Goal: Task Accomplishment & Management: Manage account settings

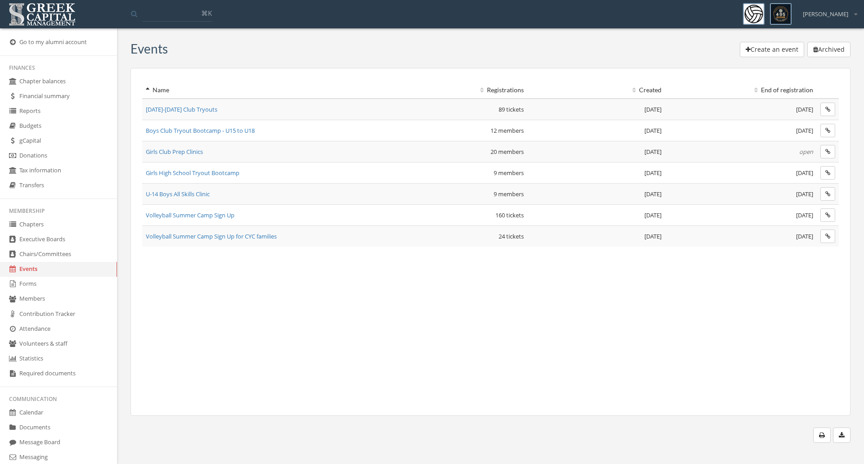
click at [183, 154] on span "Girls Club Prep Clinics" at bounding box center [174, 152] width 57 height 8
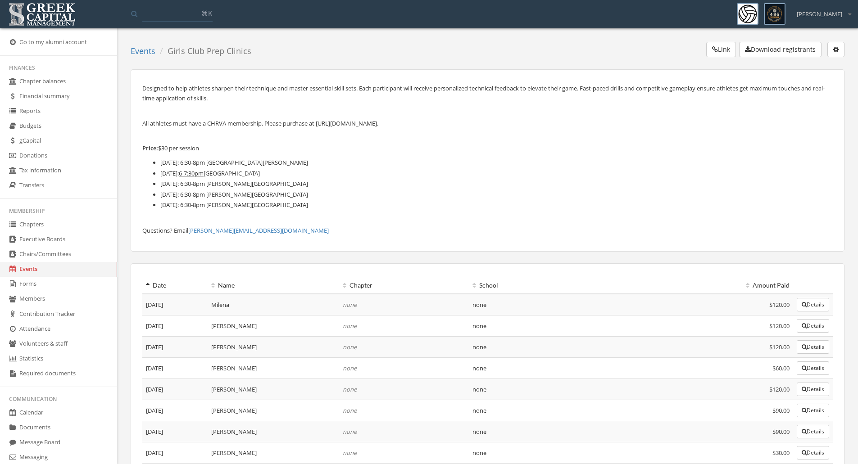
click at [841, 47] on button "button" at bounding box center [835, 49] width 17 height 15
click at [812, 68] on link "Edit event" at bounding box center [808, 68] width 65 height 14
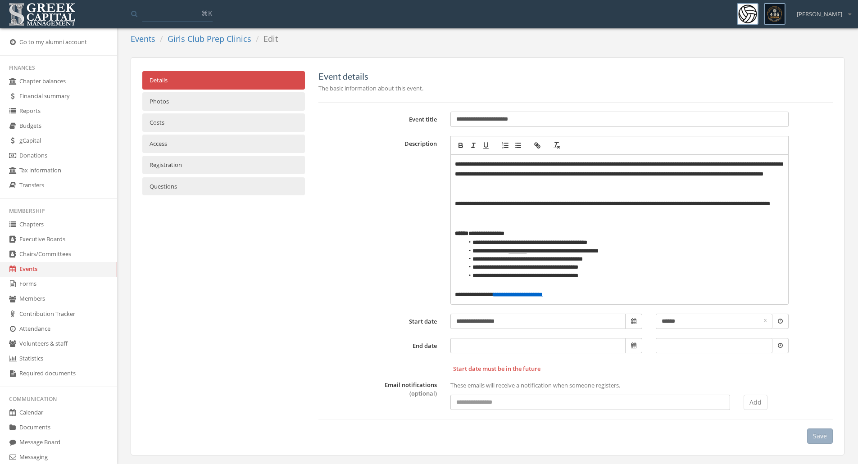
scroll to position [16, 0]
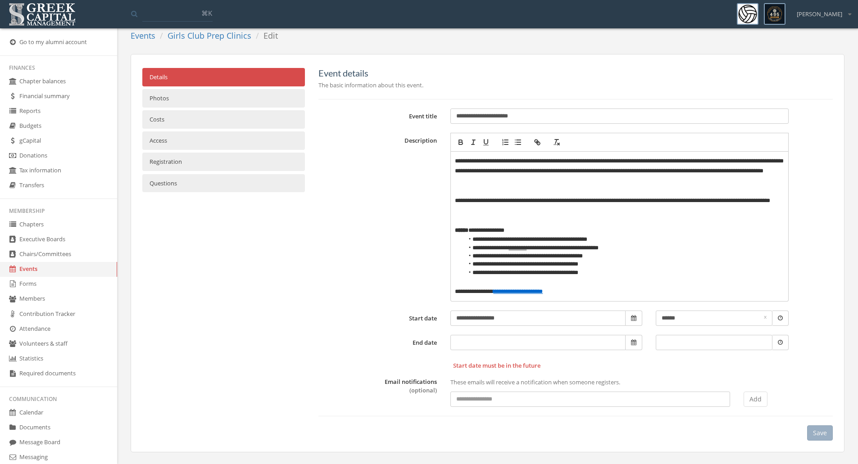
click at [164, 147] on link "Access" at bounding box center [223, 140] width 162 height 18
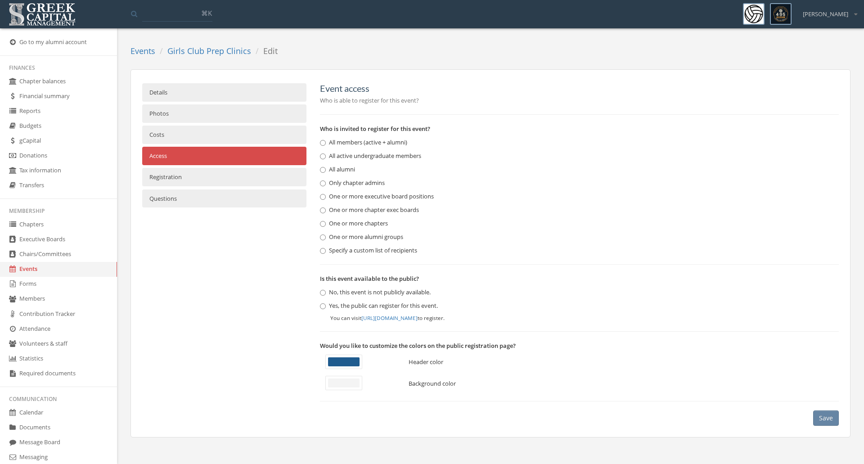
click at [164, 174] on link "Registration" at bounding box center [224, 177] width 164 height 18
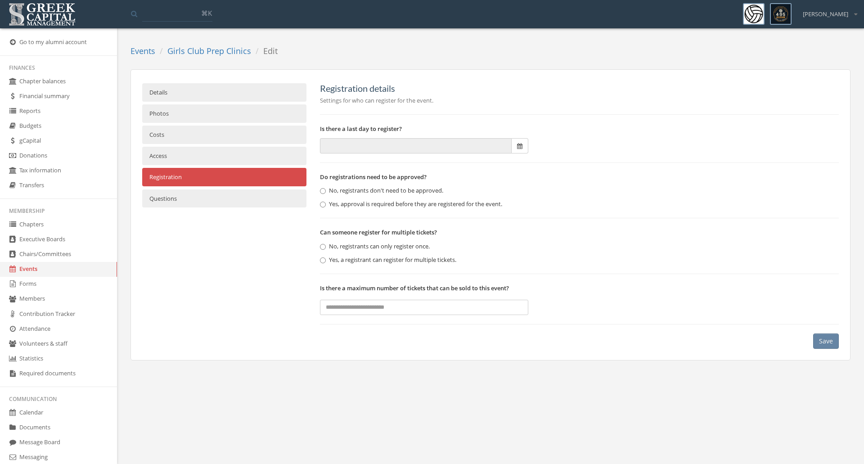
click at [828, 337] on button "Save" at bounding box center [826, 341] width 26 height 15
